Goal: Information Seeking & Learning: Learn about a topic

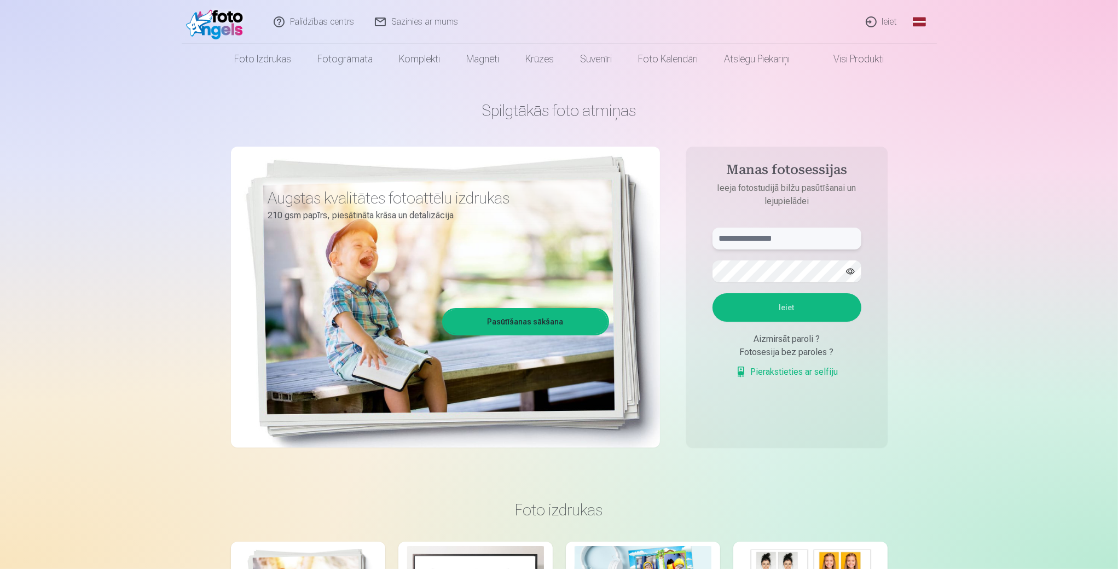
click at [780, 233] on input "text" at bounding box center [787, 239] width 149 height 22
drag, startPoint x: 759, startPoint y: 249, endPoint x: 769, endPoint y: 235, distance: 17.3
paste input "**********"
type input "**********"
